Goal: Information Seeking & Learning: Learn about a topic

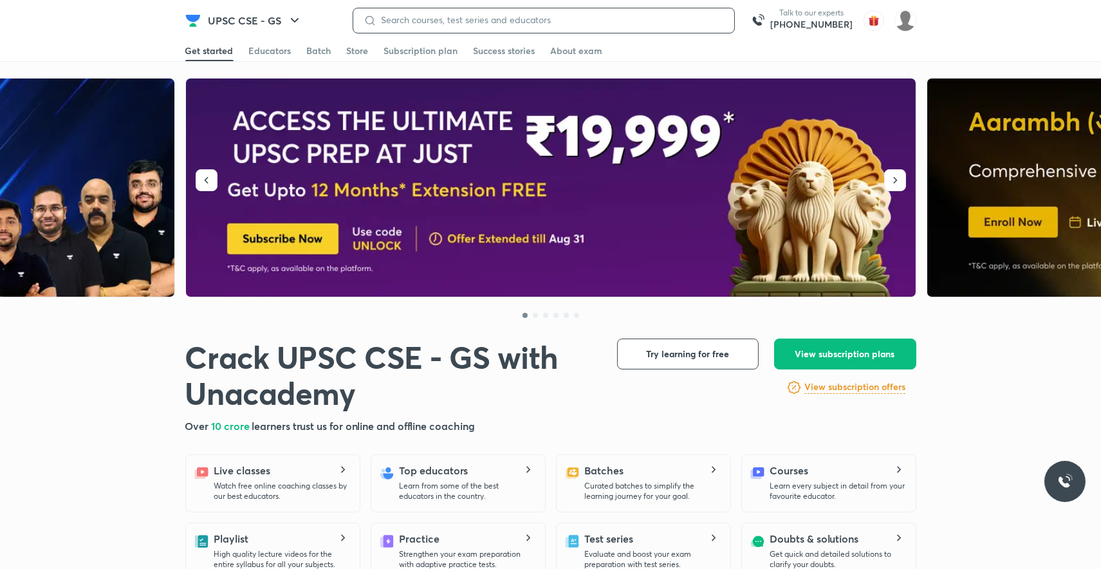
click at [398, 19] on input at bounding box center [549, 20] width 347 height 10
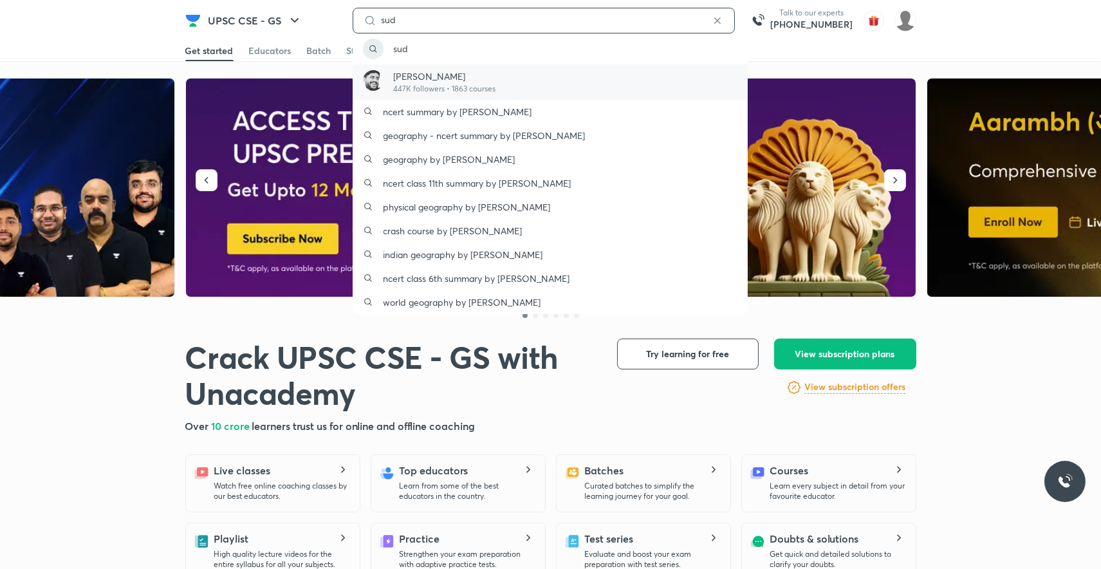
type input "sud"
click at [403, 83] on p "447K followers • 1863 courses" at bounding box center [445, 89] width 102 height 12
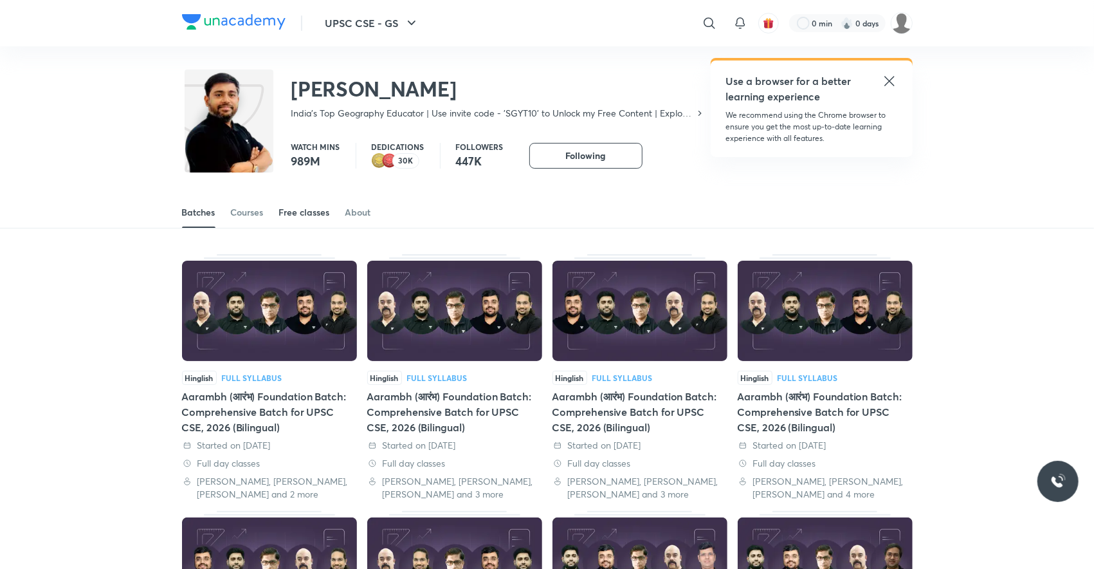
click at [305, 215] on div "Free classes" at bounding box center [304, 212] width 51 height 13
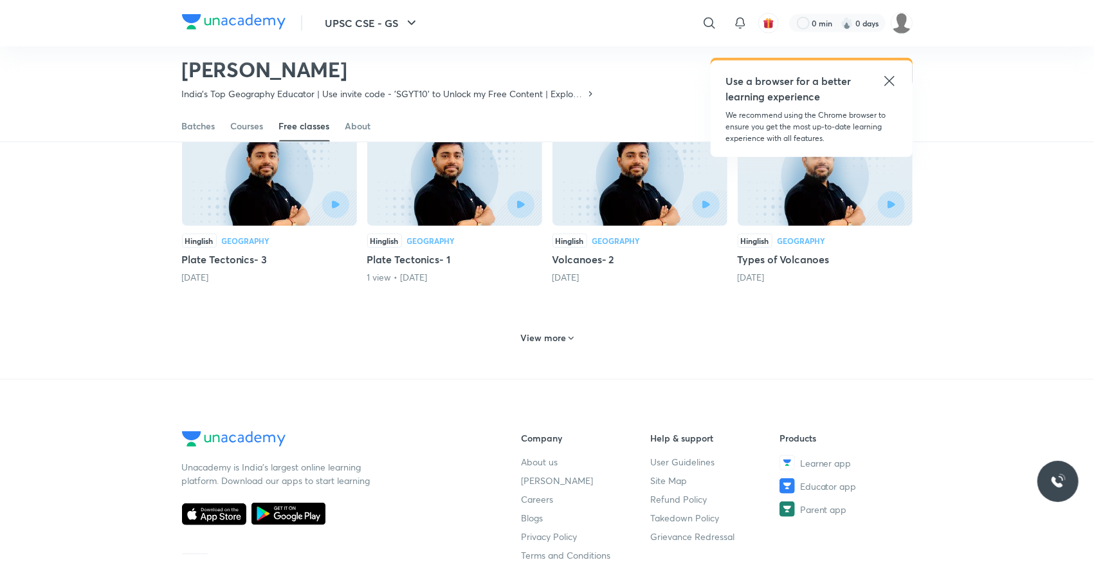
scroll to position [576, 0]
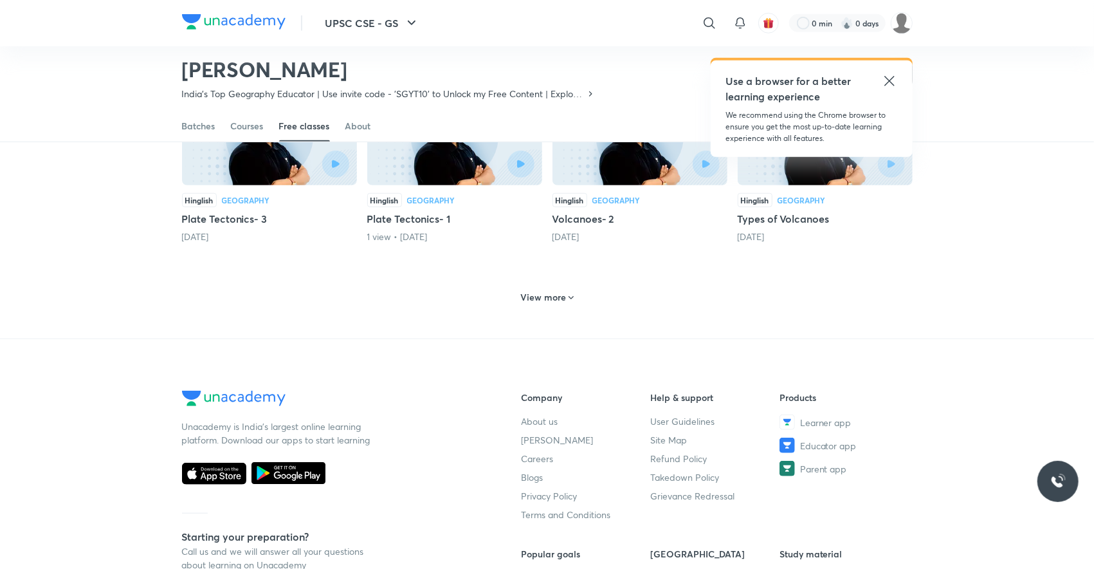
click at [529, 291] on h6 "View more" at bounding box center [543, 297] width 46 height 13
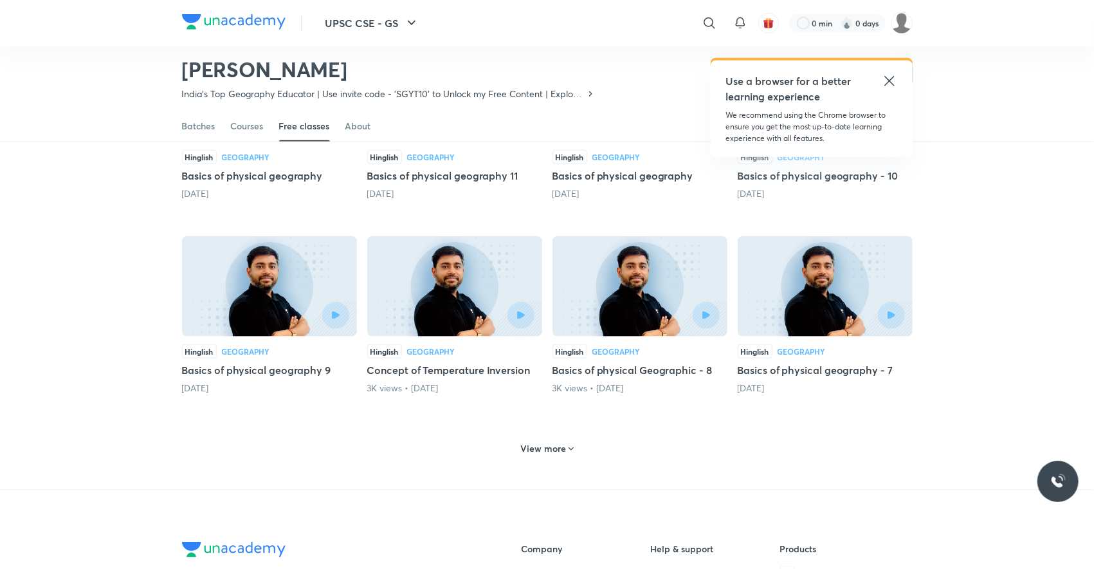
scroll to position [1027, 0]
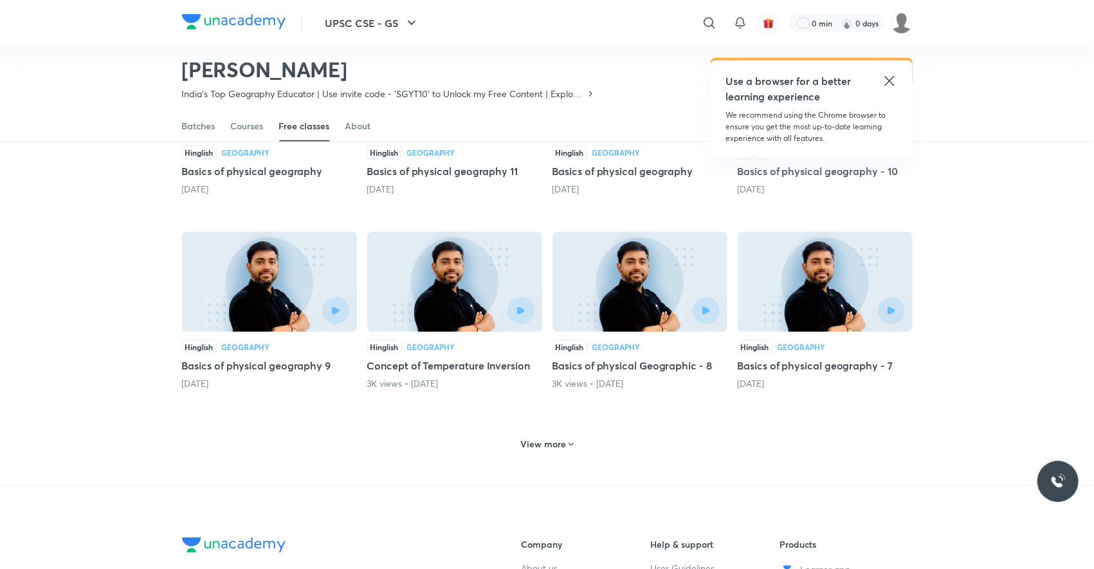
click at [537, 437] on h6 "View more" at bounding box center [543, 443] width 46 height 13
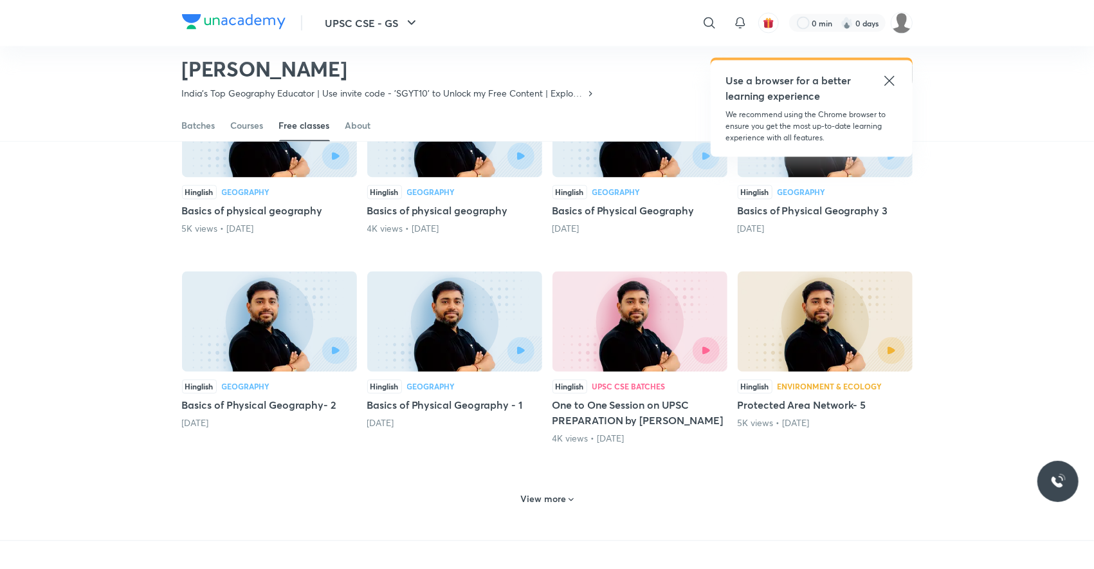
scroll to position [1602, 0]
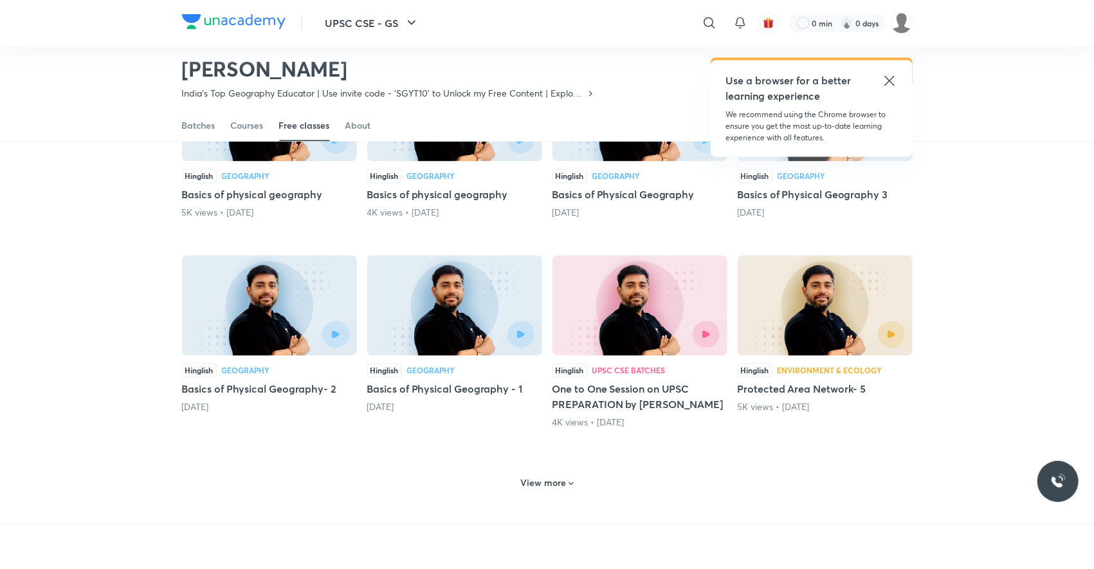
click at [537, 477] on h6 "View more" at bounding box center [543, 483] width 46 height 13
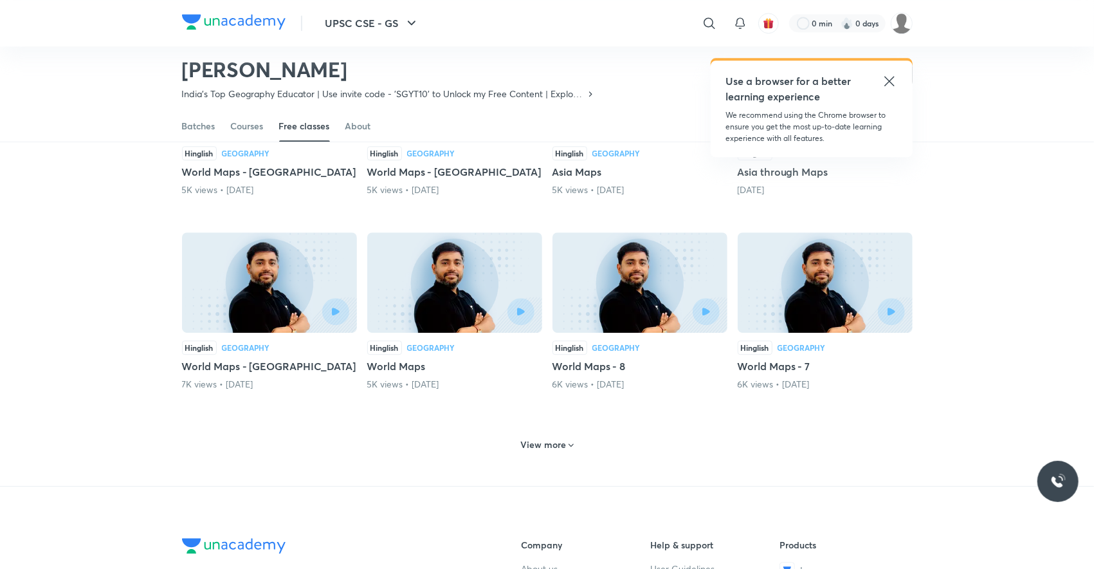
scroll to position [2265, 0]
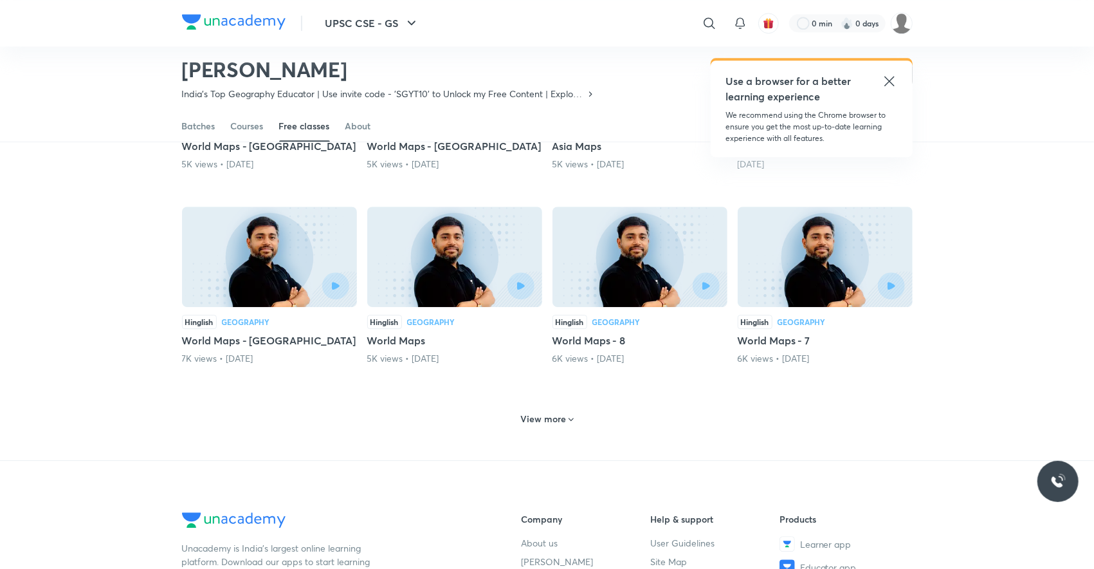
click at [555, 412] on h6 "View more" at bounding box center [543, 418] width 46 height 13
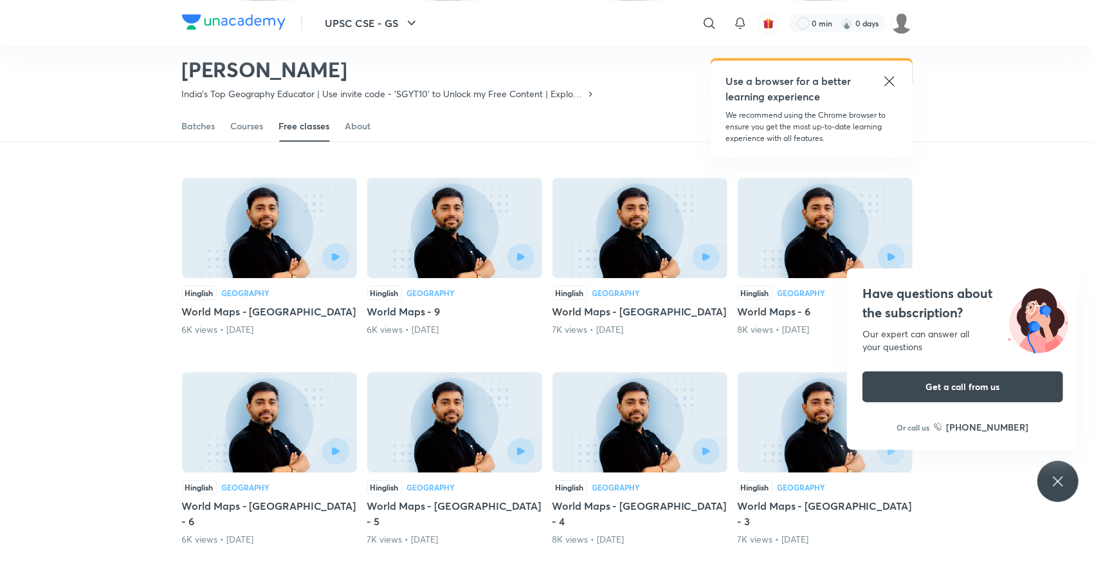
scroll to position [2487, 0]
click at [659, 242] on img at bounding box center [640, 228] width 175 height 100
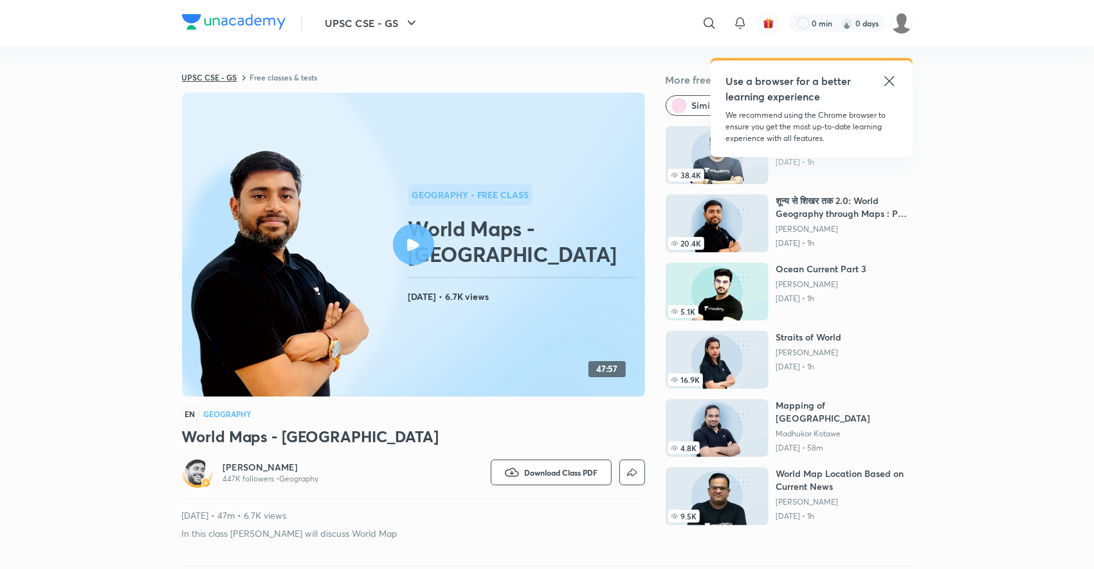
click at [210, 76] on link "UPSC CSE - GS" at bounding box center [209, 77] width 55 height 10
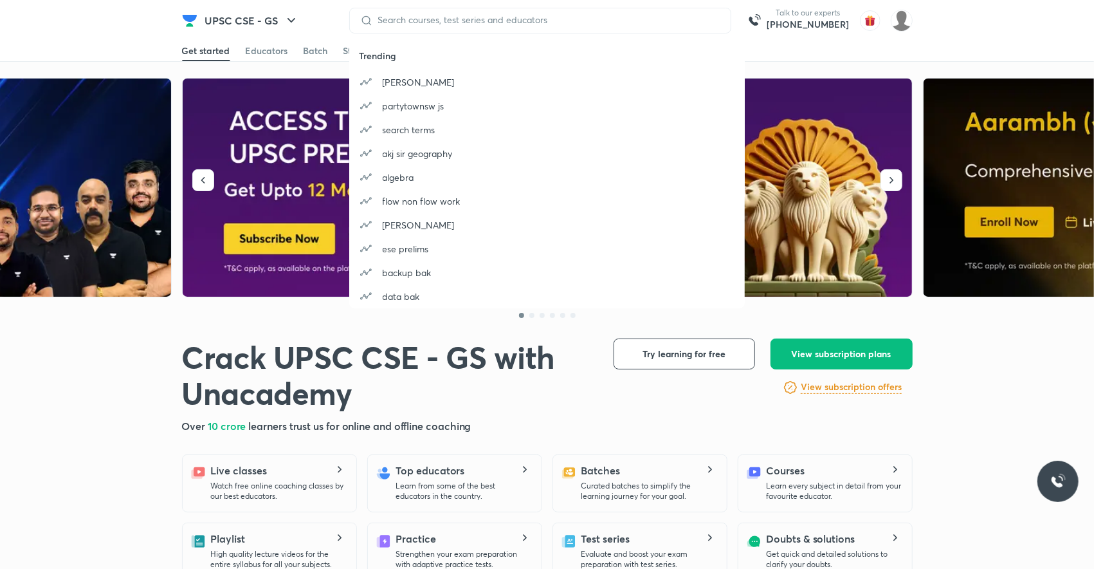
click at [391, 14] on div at bounding box center [540, 21] width 382 height 26
click at [376, 19] on input at bounding box center [546, 20] width 347 height 10
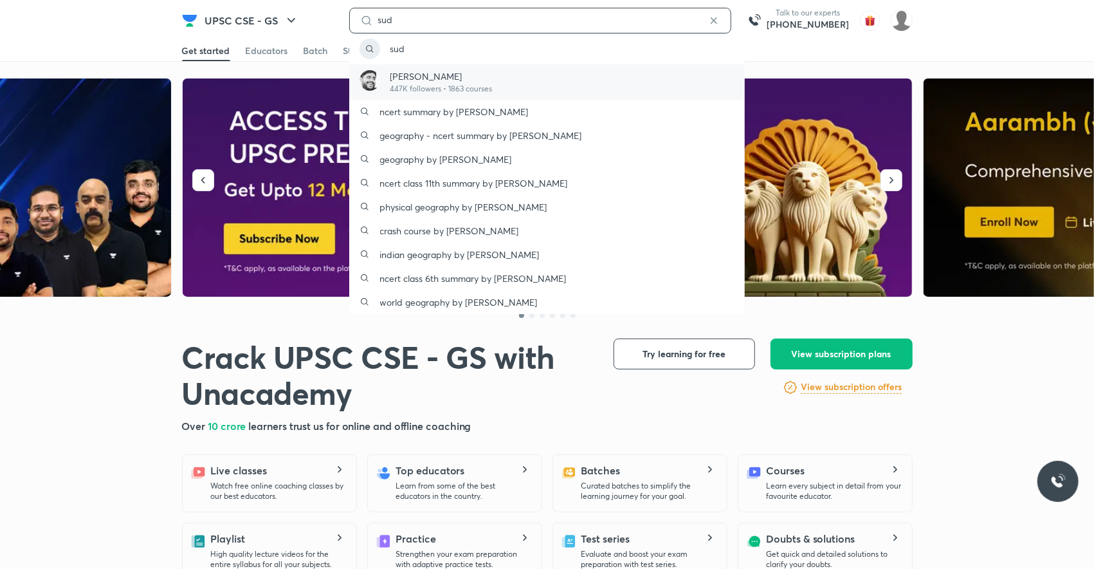
type input "sud"
click at [415, 81] on p "[PERSON_NAME]" at bounding box center [442, 76] width 102 height 14
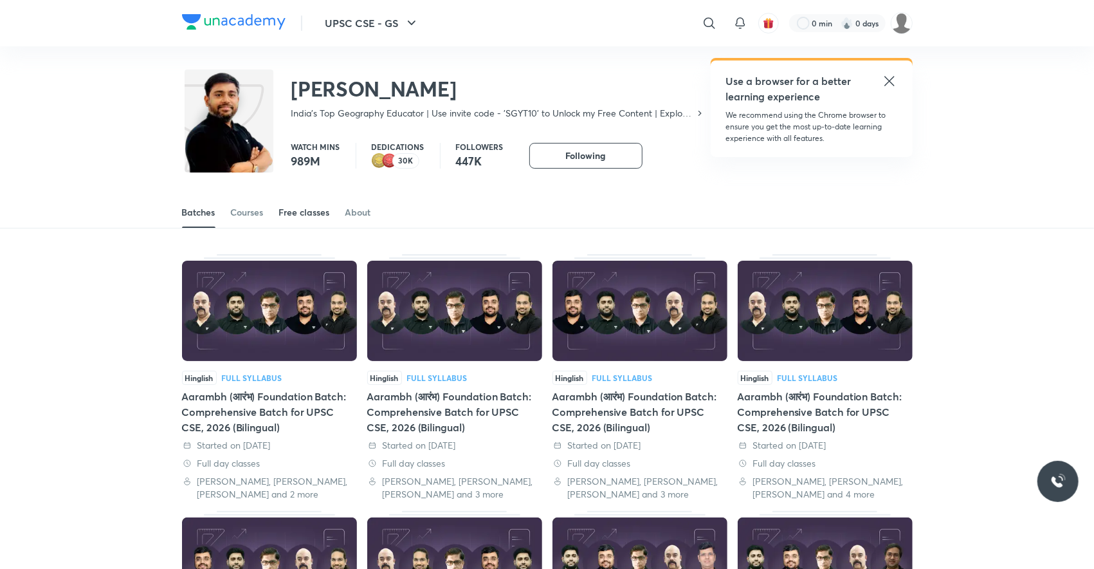
click at [295, 210] on div "Free classes" at bounding box center [304, 212] width 51 height 13
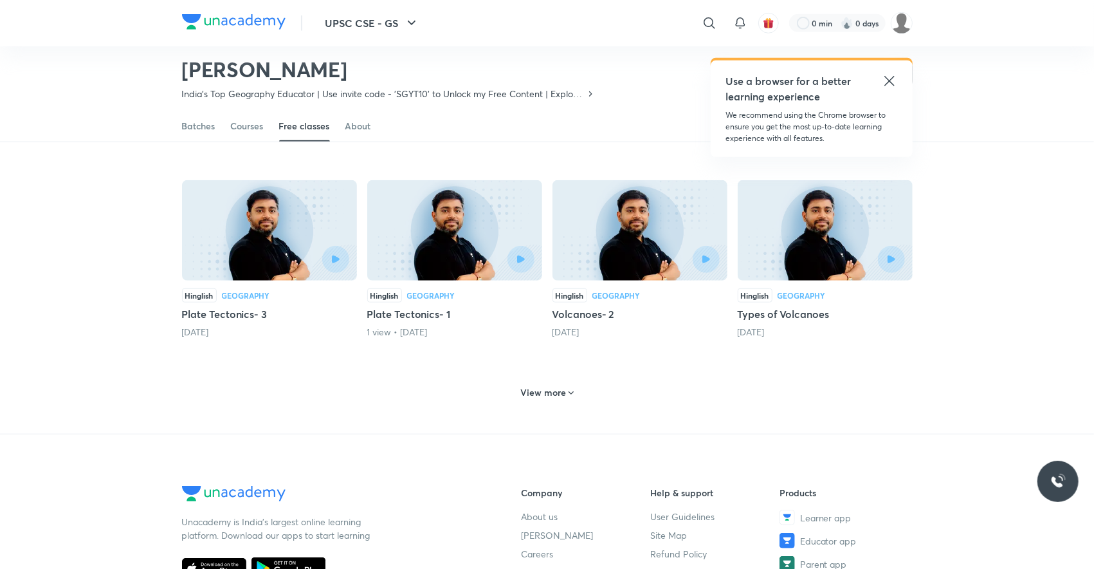
scroll to position [575, 0]
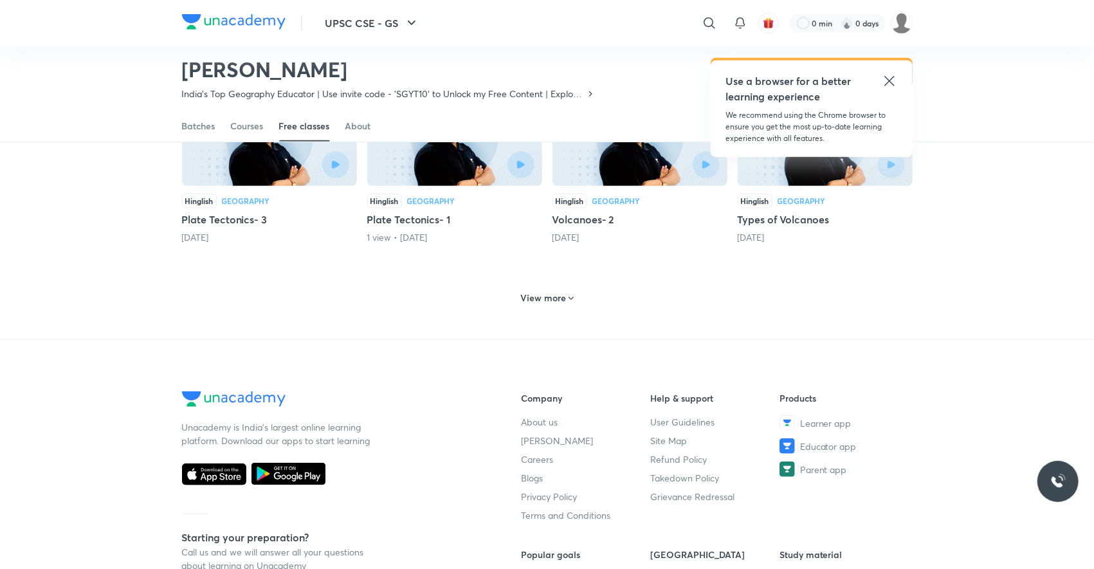
click at [535, 291] on h6 "View more" at bounding box center [543, 297] width 46 height 13
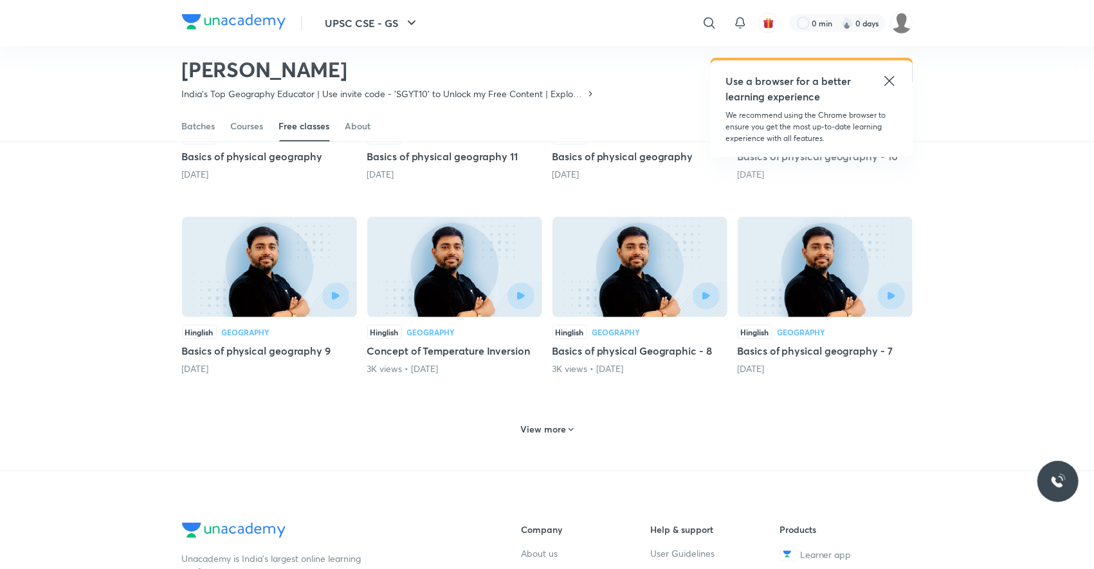
scroll to position [1150, 0]
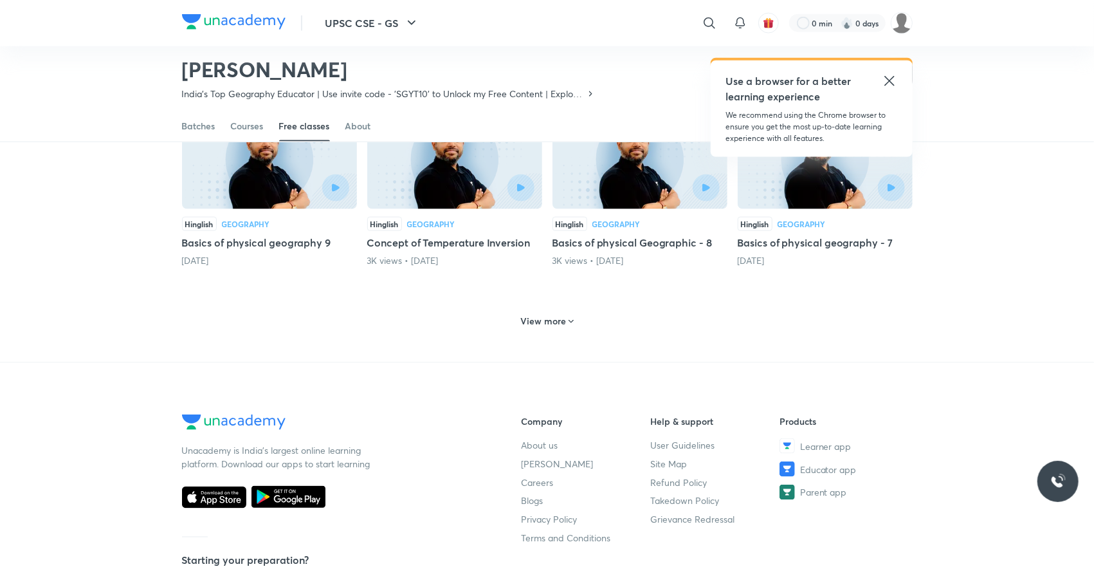
click at [538, 315] on h6 "View more" at bounding box center [543, 321] width 46 height 13
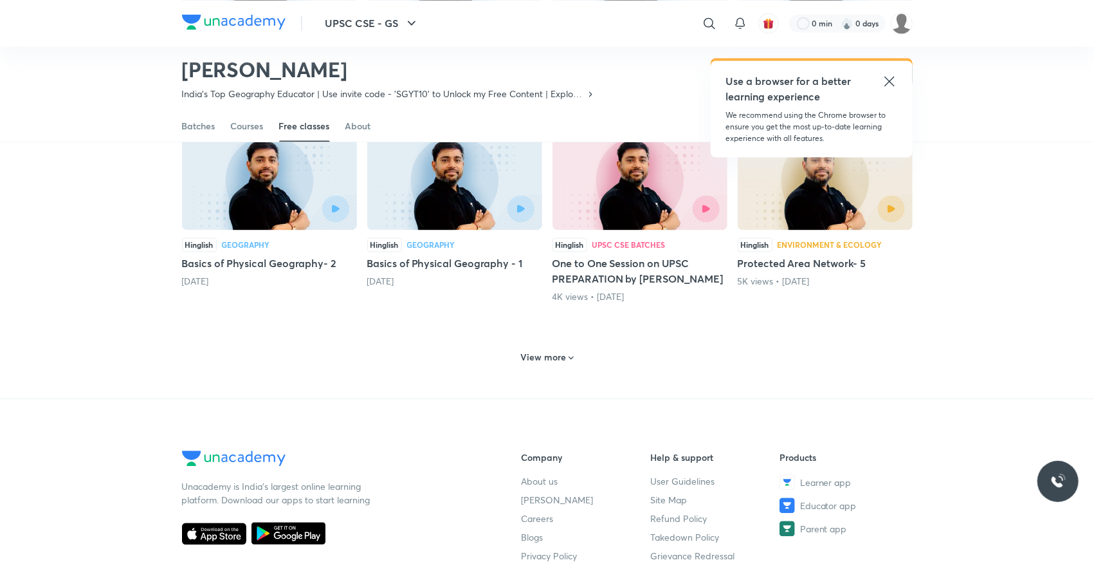
scroll to position [1729, 0]
click at [542, 348] on div "View more" at bounding box center [547, 356] width 64 height 21
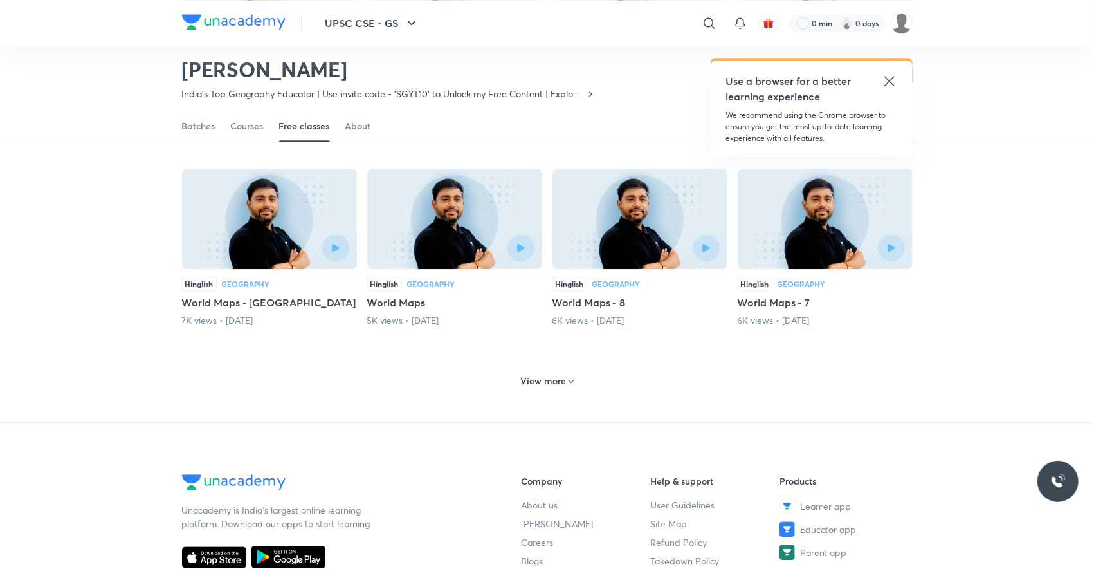
click at [542, 374] on h6 "View more" at bounding box center [543, 380] width 46 height 13
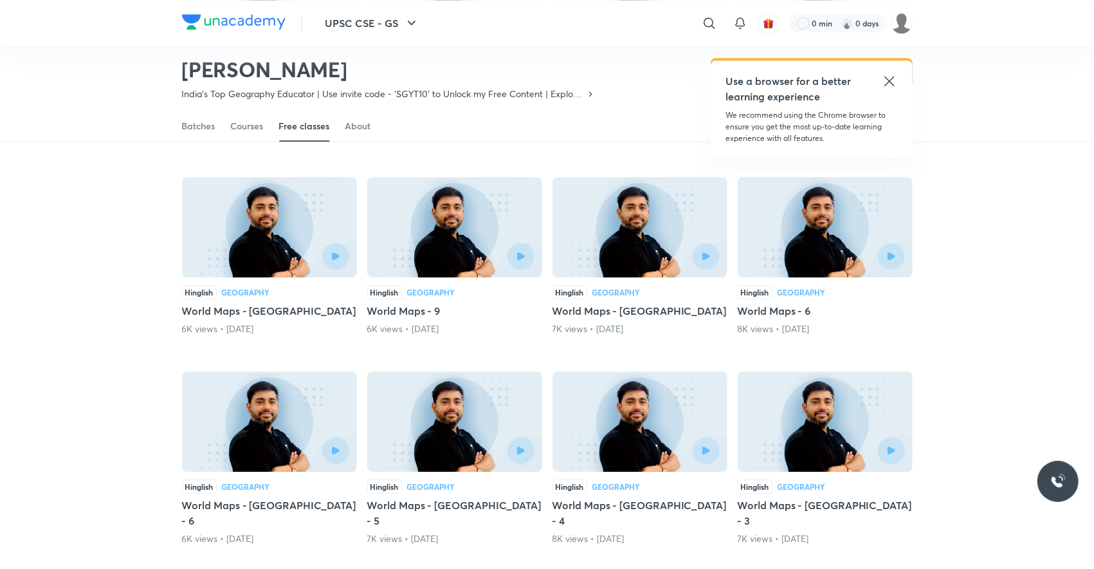
scroll to position [2489, 0]
click at [827, 242] on div at bounding box center [865, 255] width 80 height 27
